Goal: Find specific page/section: Find specific page/section

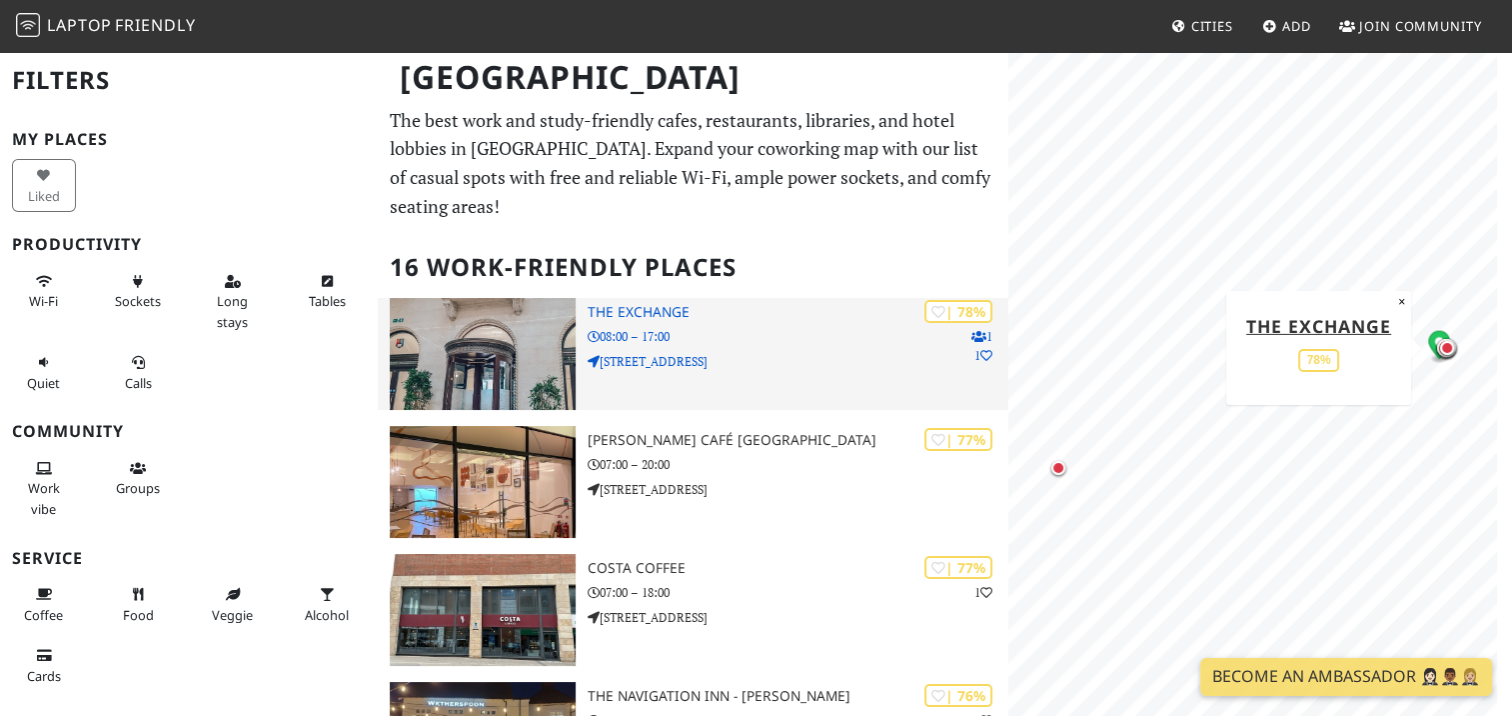
click at [811, 363] on p "3 Centenary Square" at bounding box center [798, 361] width 420 height 19
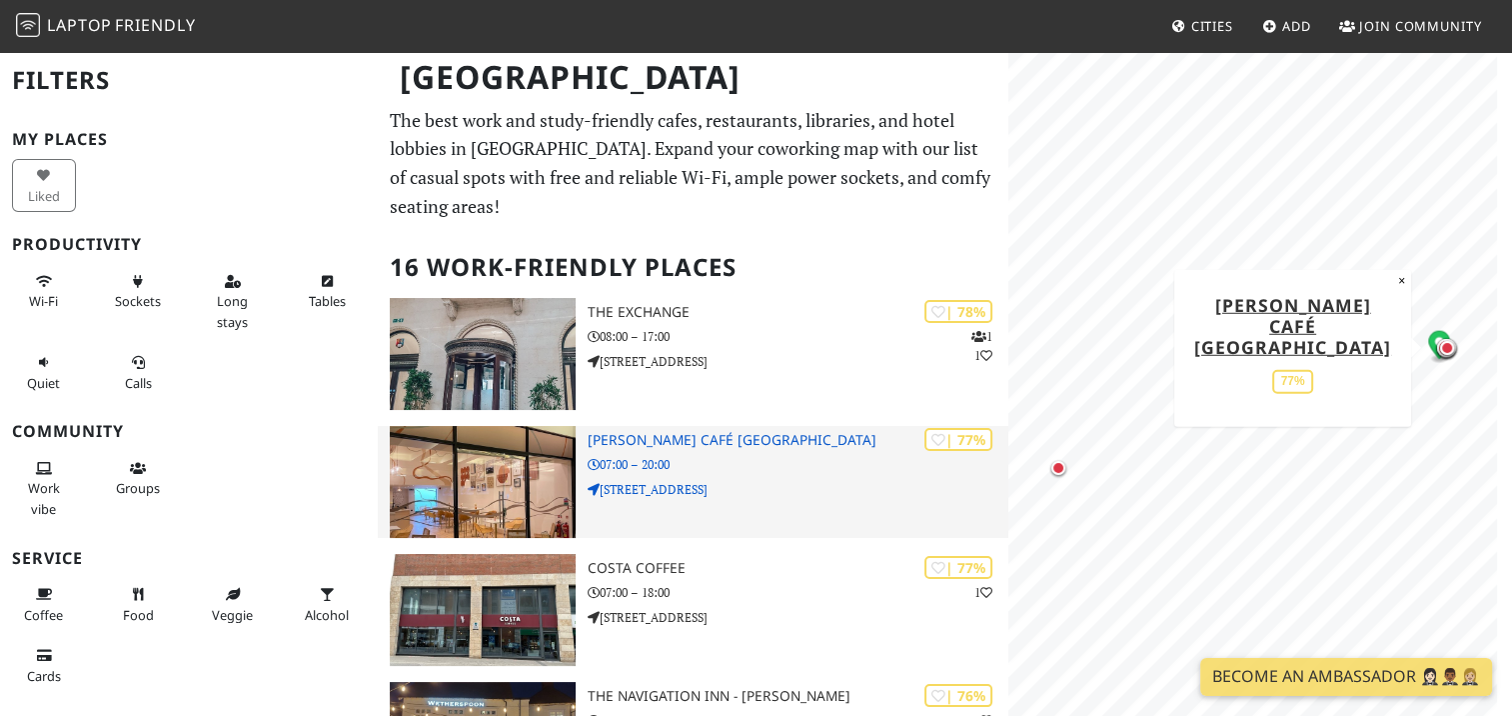
click at [821, 499] on div "| 77% Elio Café Birmingham 07:00 – 20:00 65 Wharfside Street" at bounding box center [798, 482] width 420 height 112
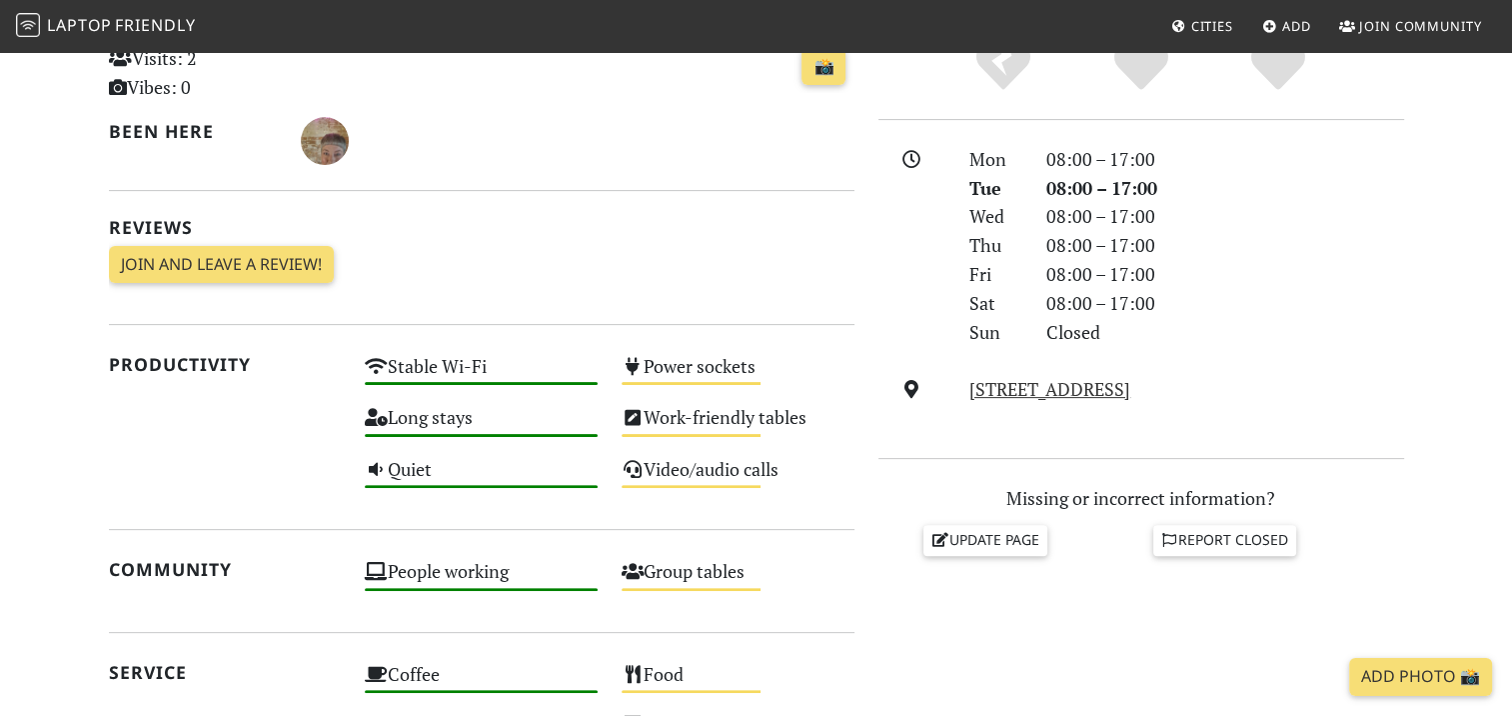
scroll to position [536, 0]
